Goal: Information Seeking & Learning: Learn about a topic

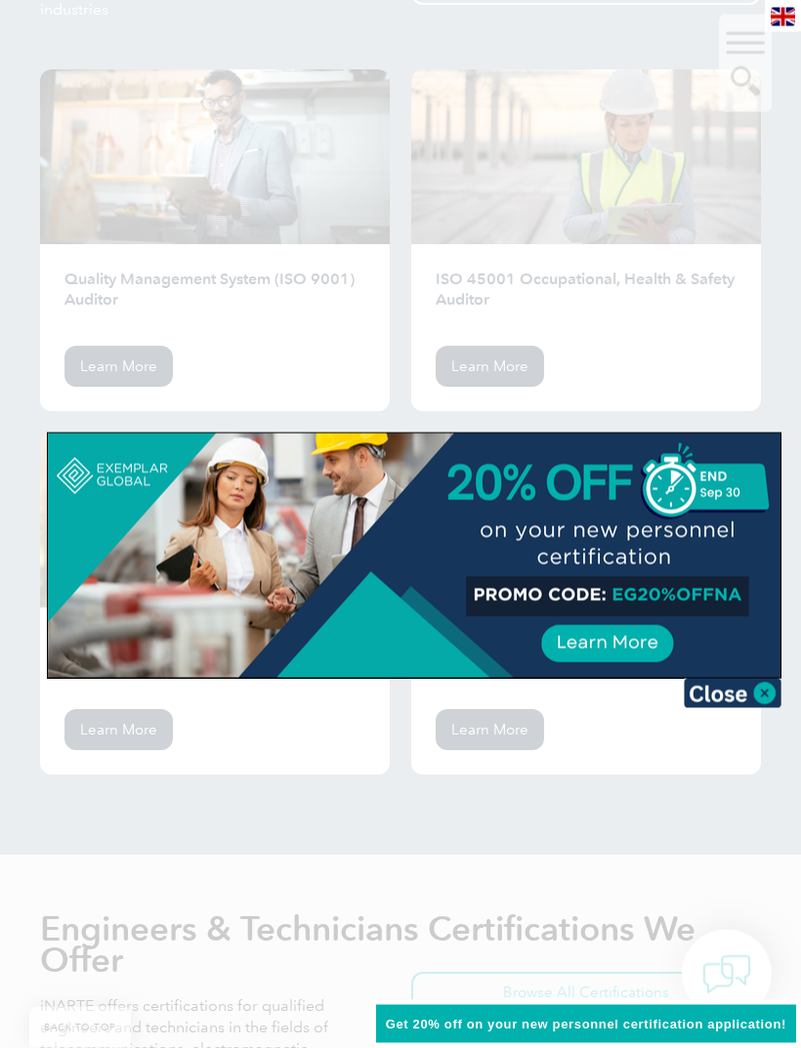
scroll to position [2771, 0]
click at [732, 693] on img at bounding box center [733, 693] width 98 height 29
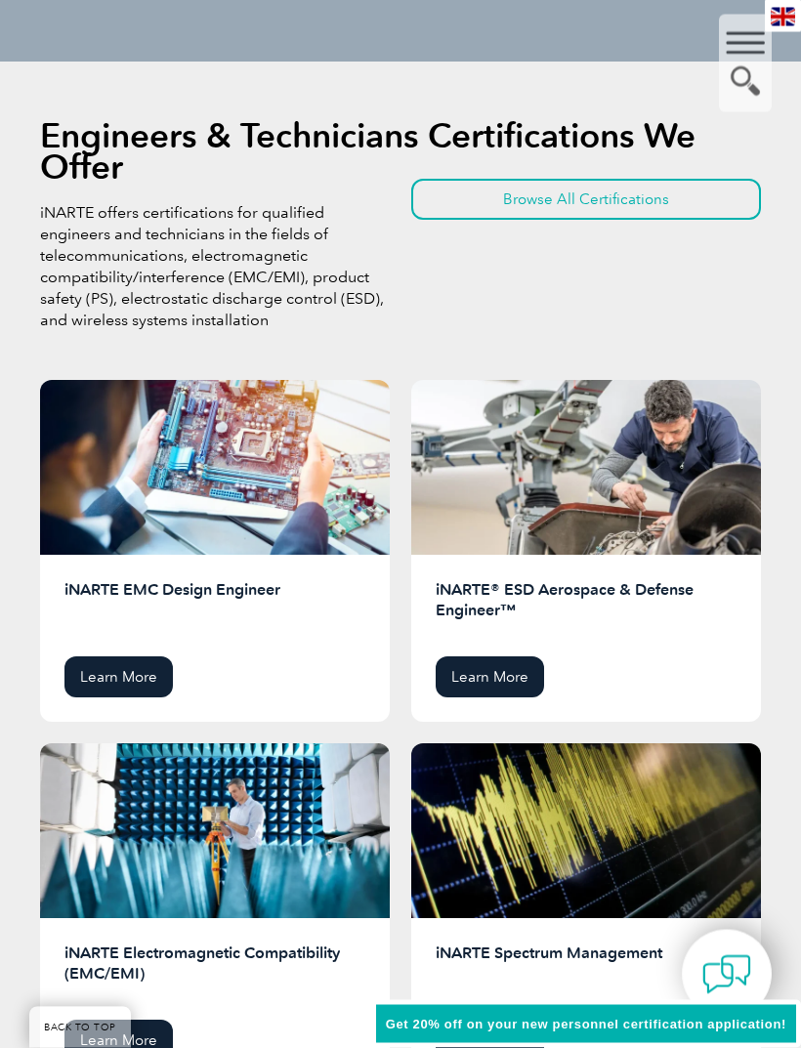
scroll to position [3562, 0]
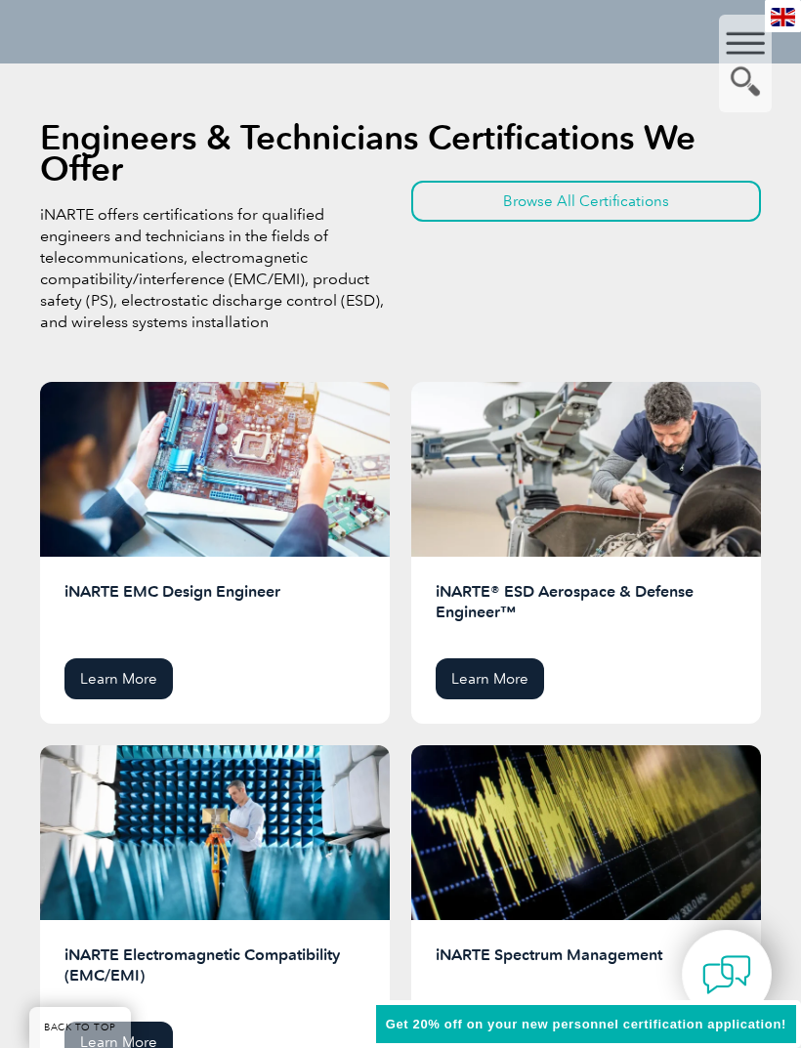
click at [620, 204] on link "Browse All Certifications" at bounding box center [586, 201] width 350 height 41
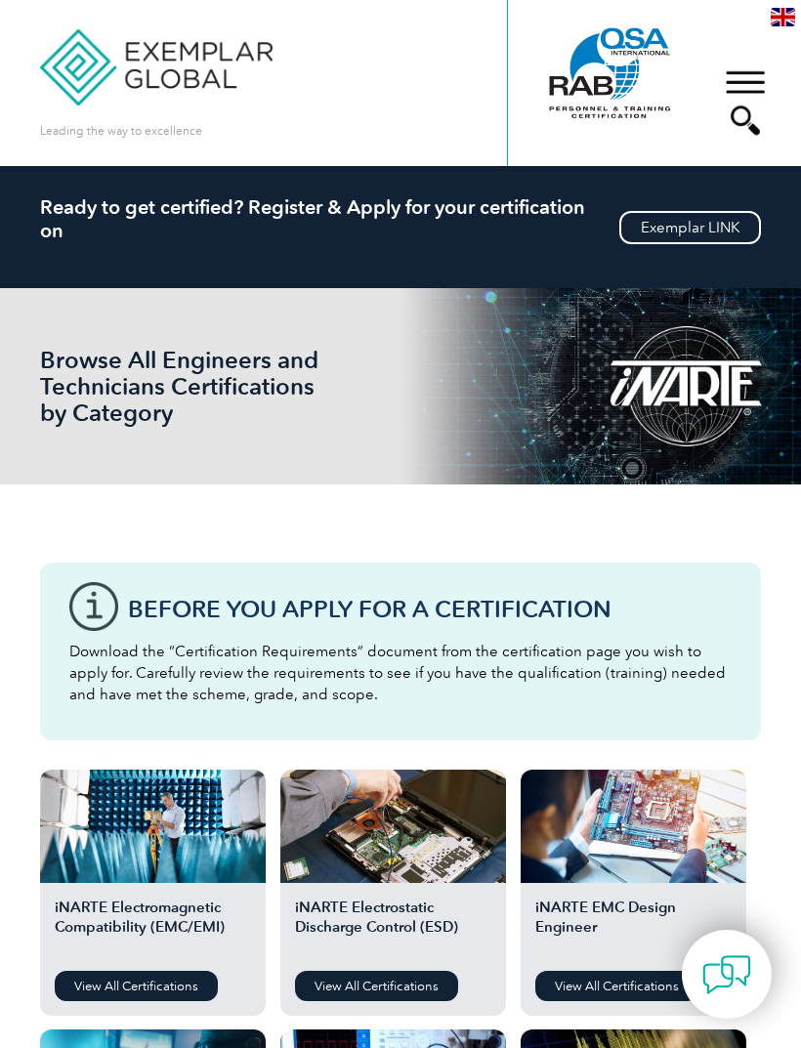
click at [745, 98] on div "▼" at bounding box center [745, 103] width 53 height 98
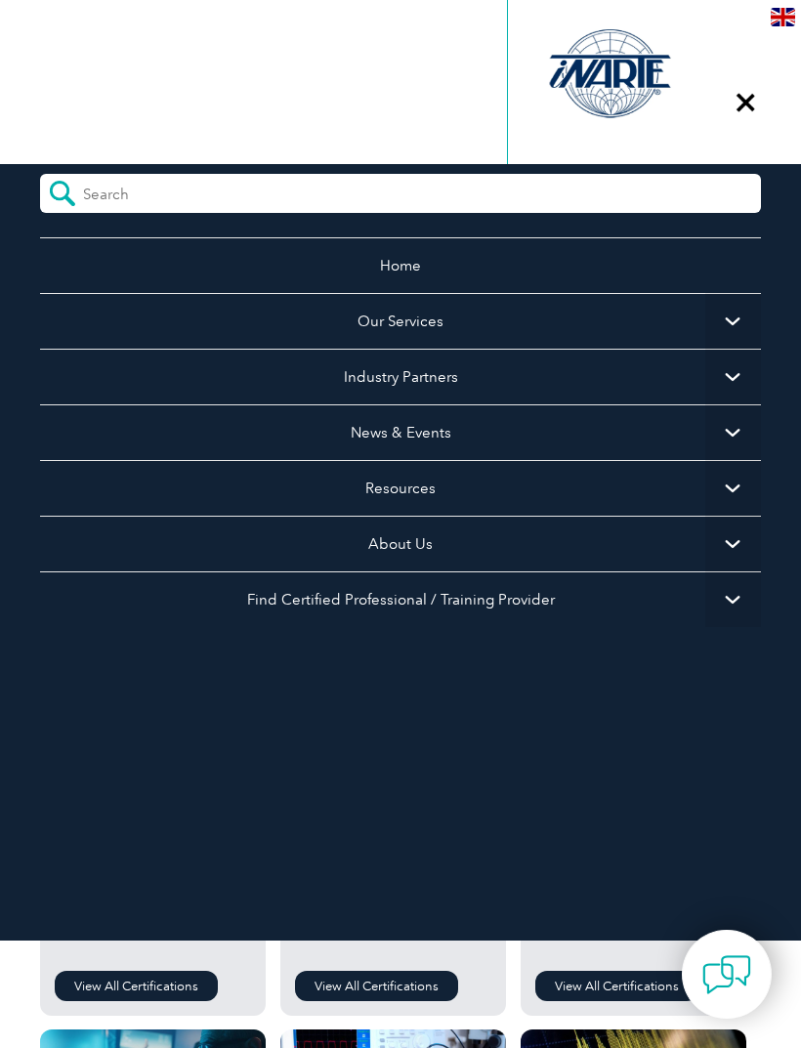
click at [727, 331] on span "▼" at bounding box center [733, 321] width 56 height 56
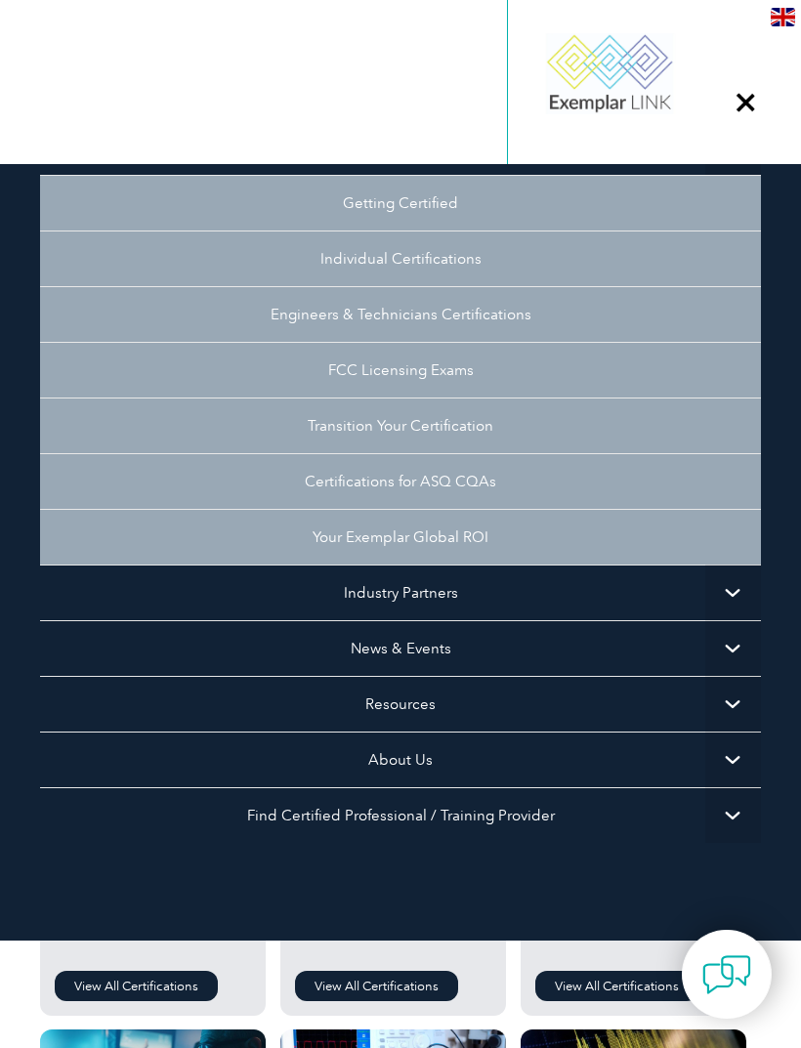
scroll to position [174, 0]
click at [444, 265] on link "Individual Certifications" at bounding box center [400, 258] width 721 height 56
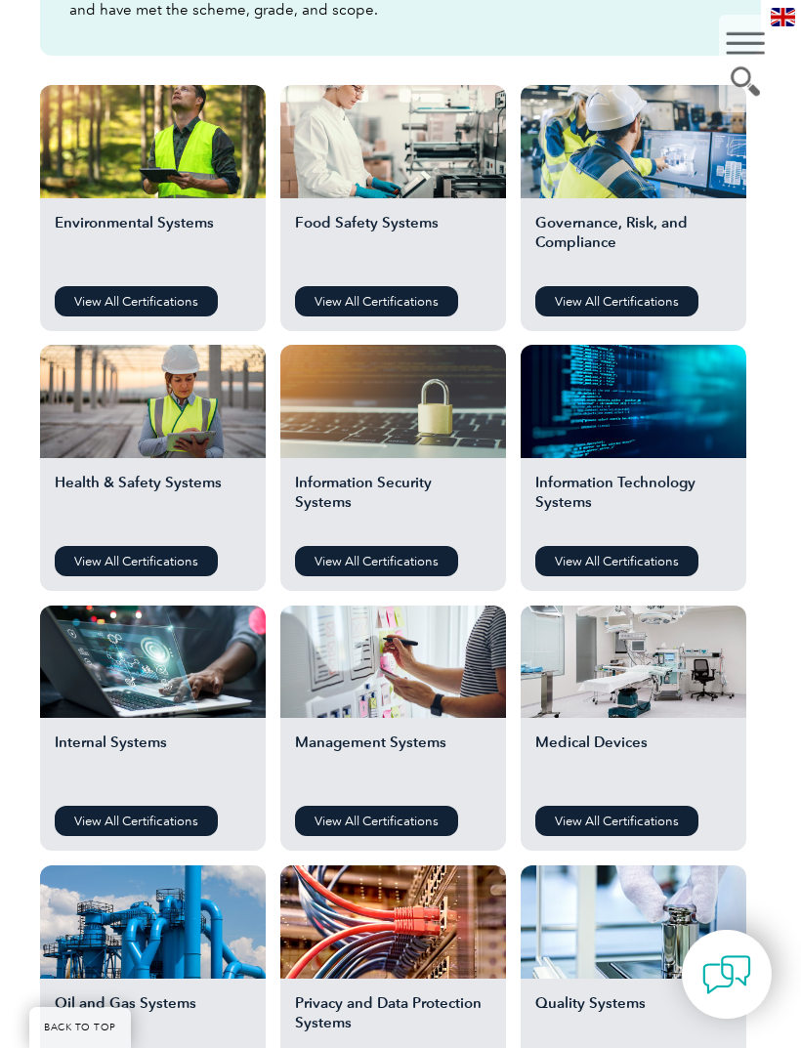
scroll to position [687, 0]
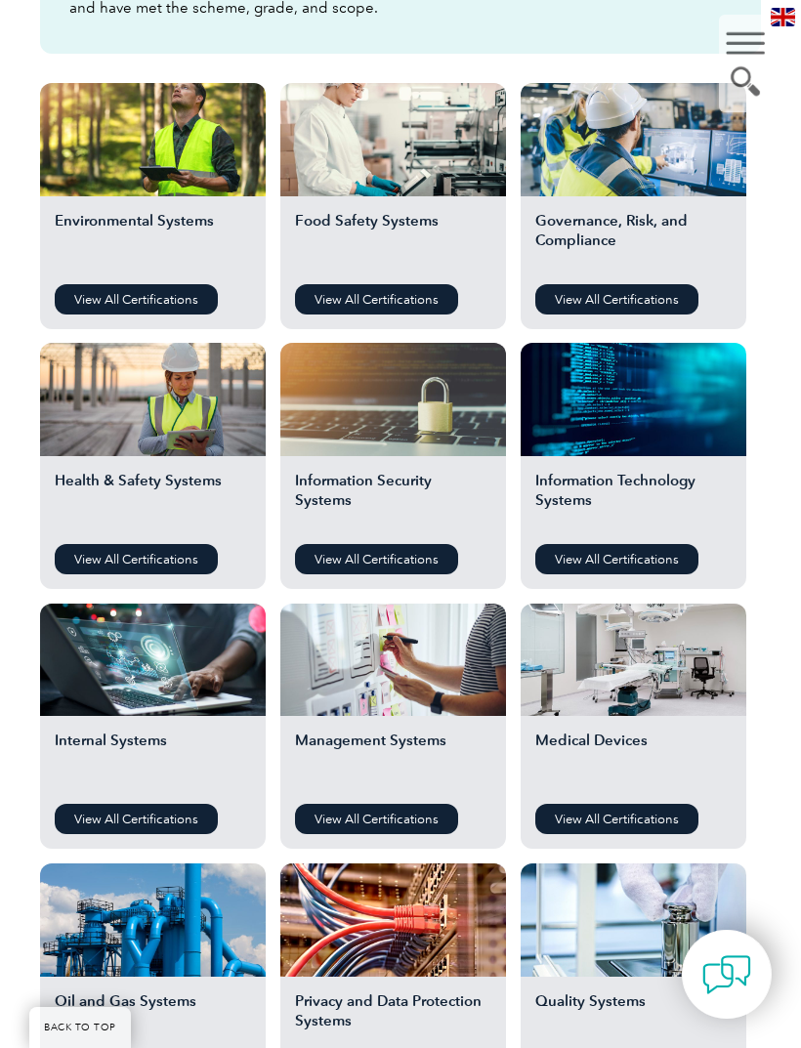
click at [158, 302] on link "View All Certifications" at bounding box center [136, 299] width 163 height 30
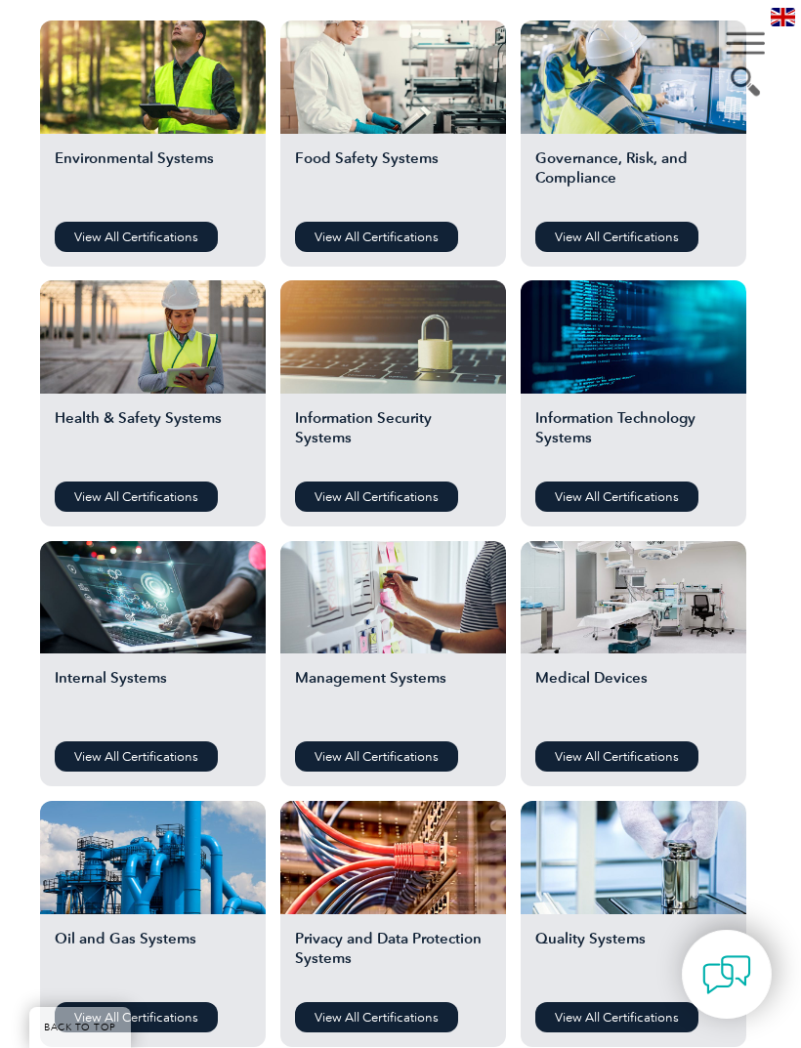
click at [642, 248] on link "View All Certifications" at bounding box center [616, 237] width 163 height 30
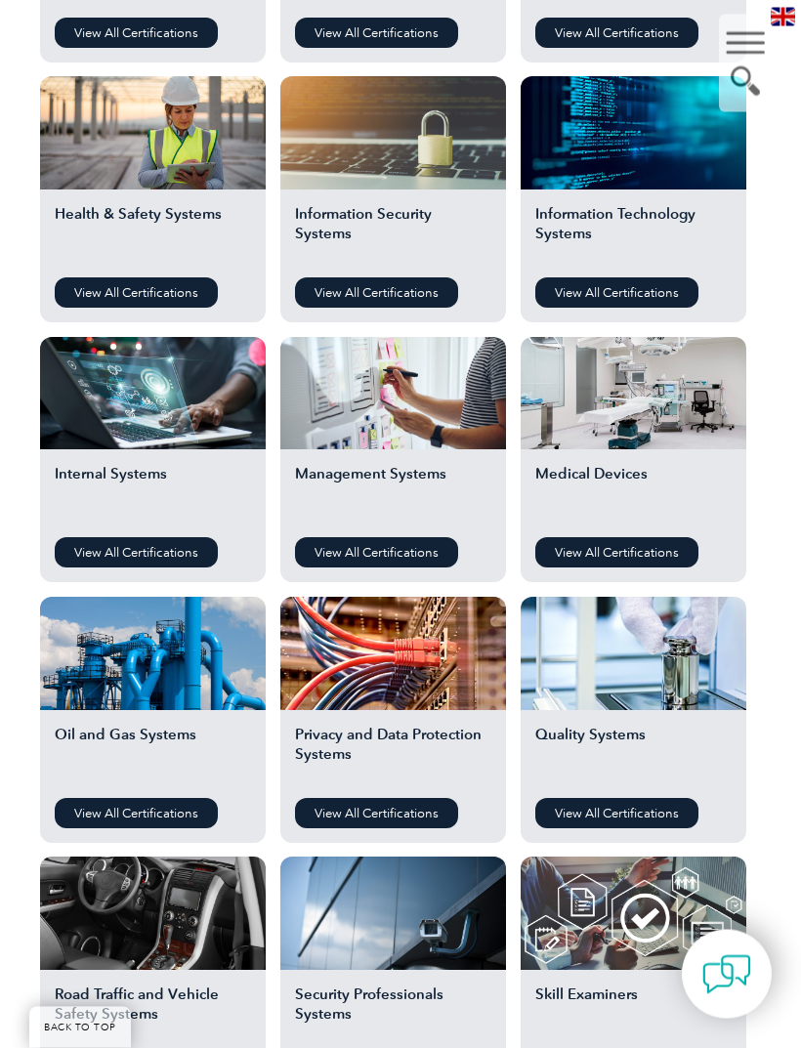
scroll to position [953, 0]
click at [153, 304] on link "View All Certifications" at bounding box center [136, 292] width 163 height 30
